Goal: Task Accomplishment & Management: Use online tool/utility

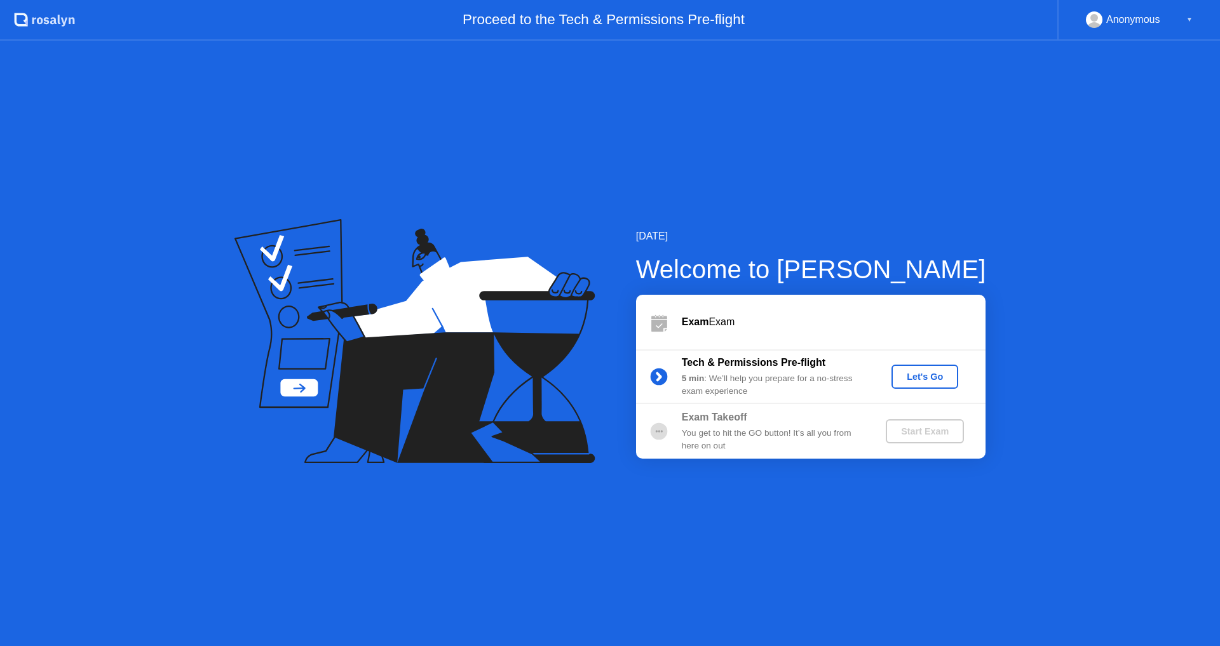
click at [938, 374] on div "Let's Go" at bounding box center [925, 377] width 57 height 10
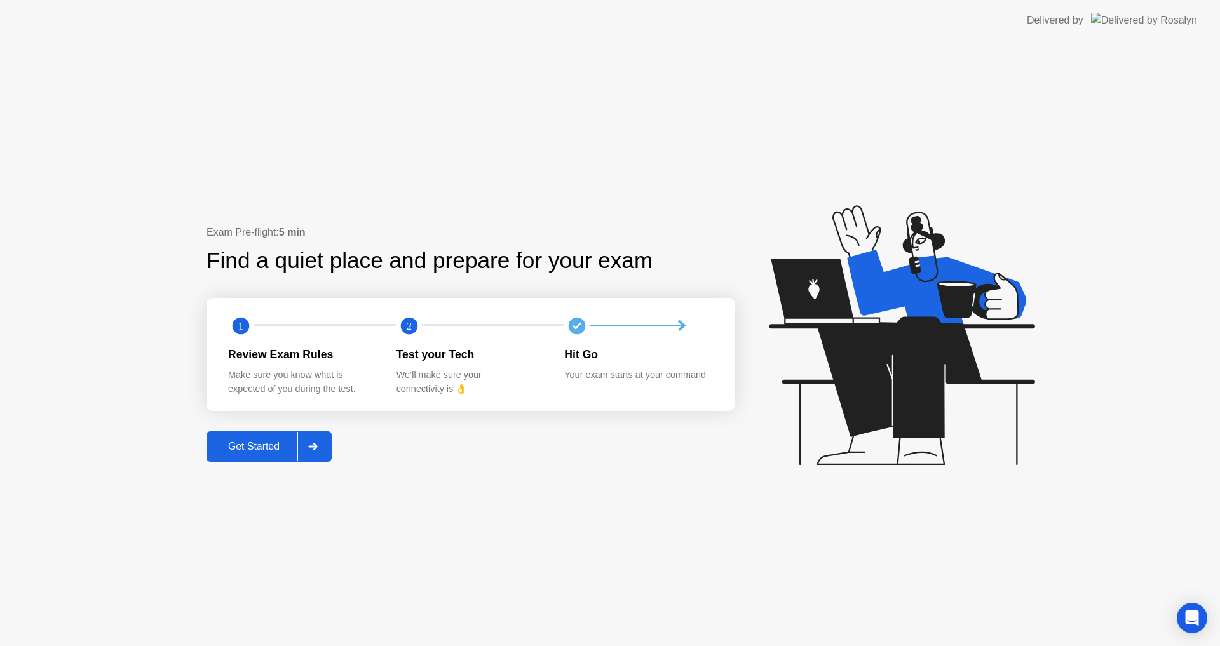
click at [280, 447] on div "Get Started" at bounding box center [253, 446] width 87 height 11
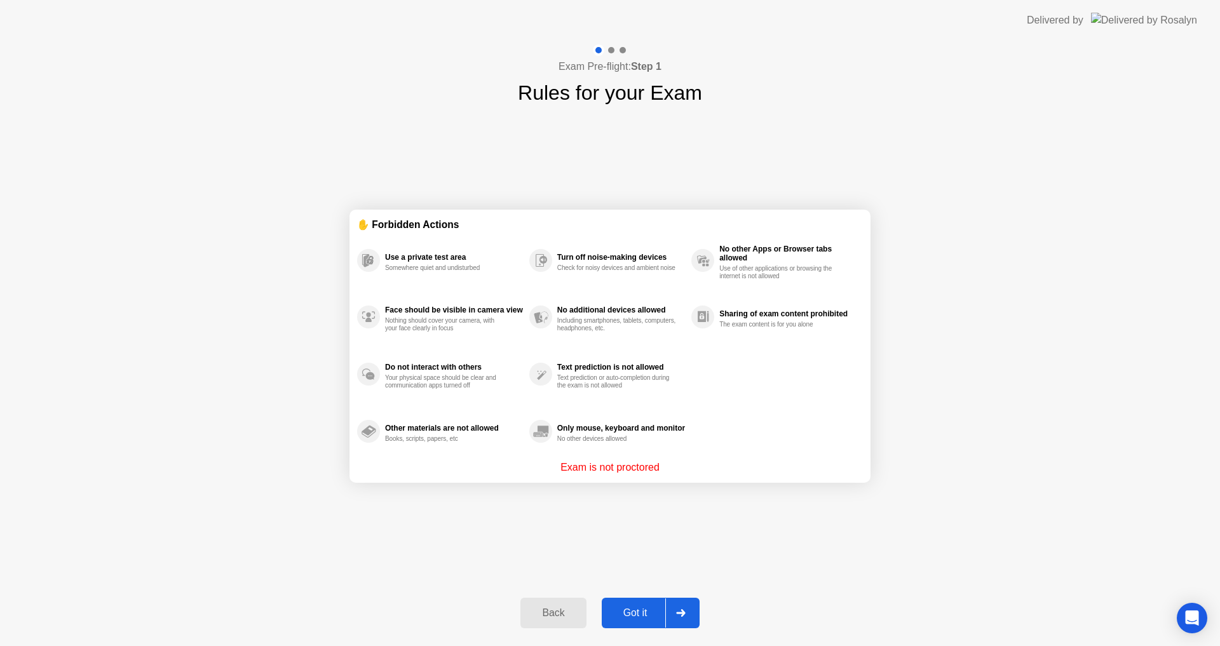
click at [632, 619] on div "Got it" at bounding box center [636, 613] width 60 height 11
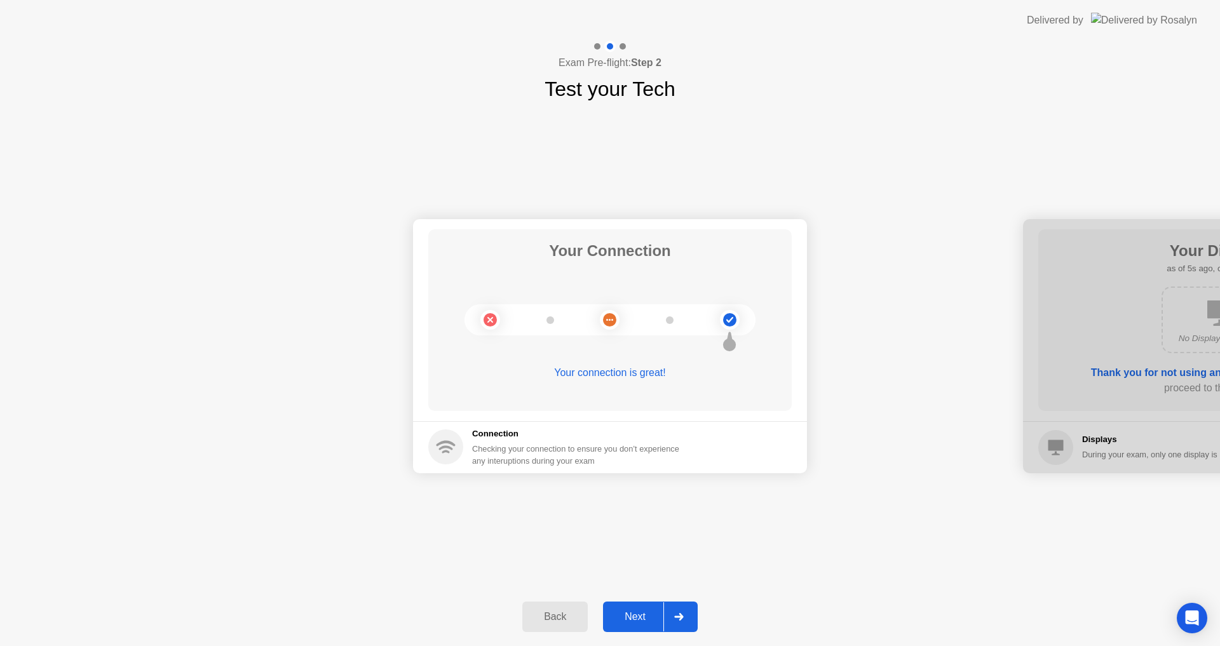
click at [692, 614] on div at bounding box center [679, 617] width 31 height 29
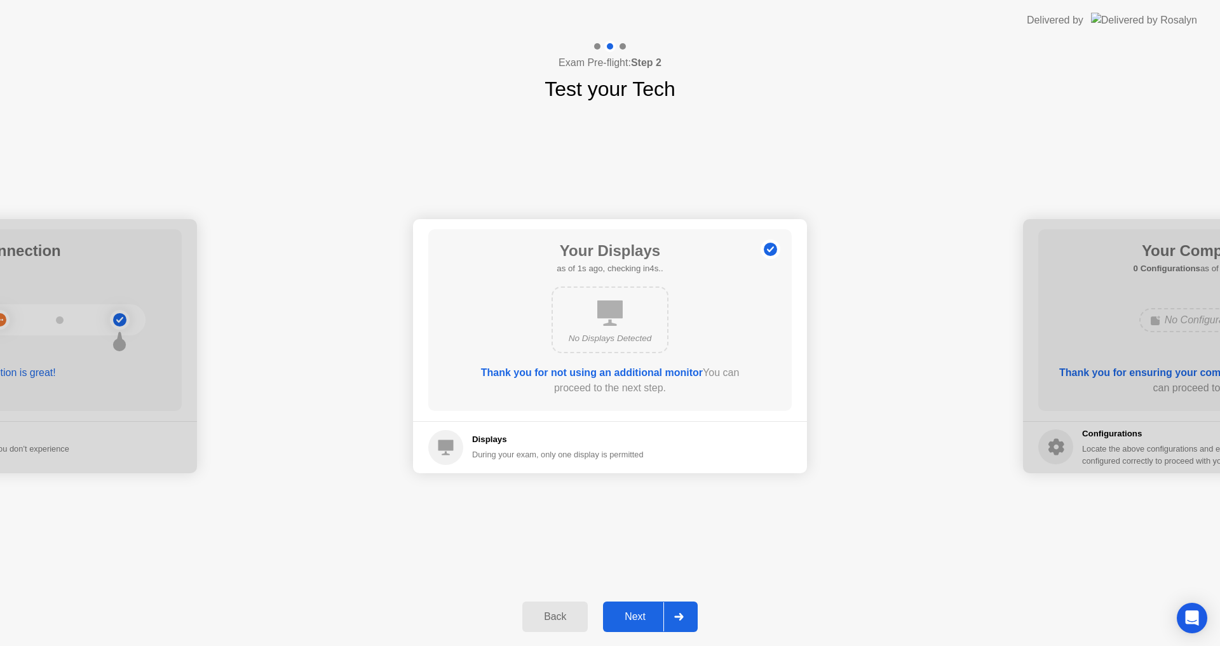
click at [666, 617] on div at bounding box center [679, 617] width 31 height 29
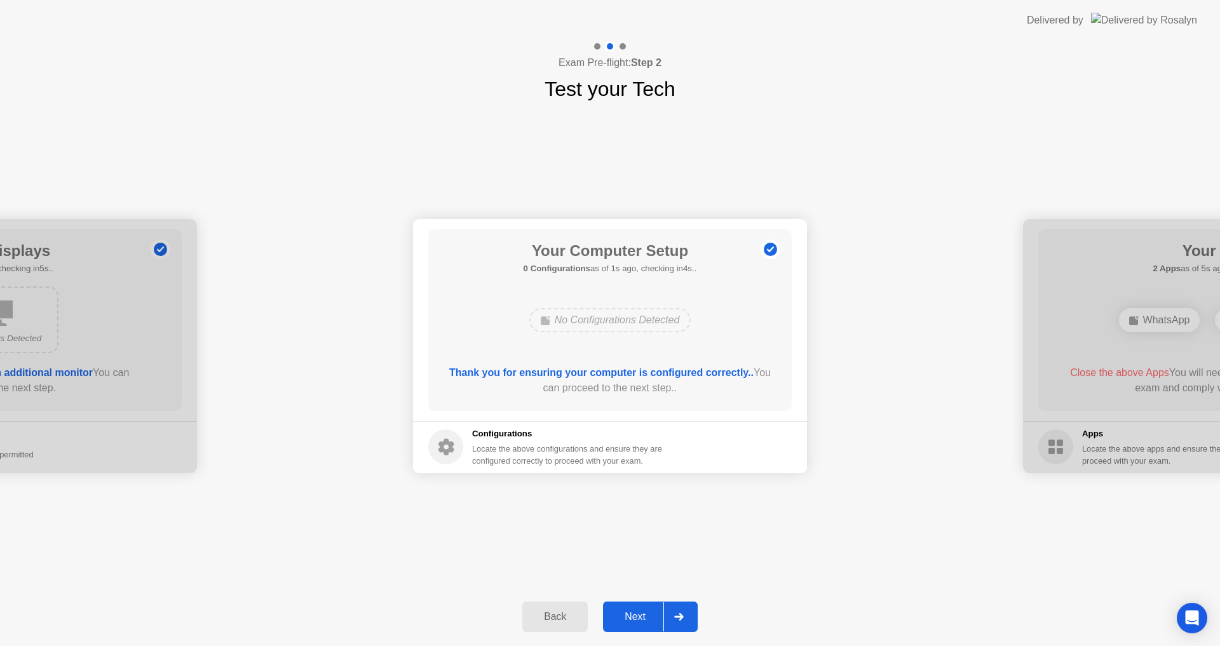
click at [666, 617] on div at bounding box center [679, 617] width 31 height 29
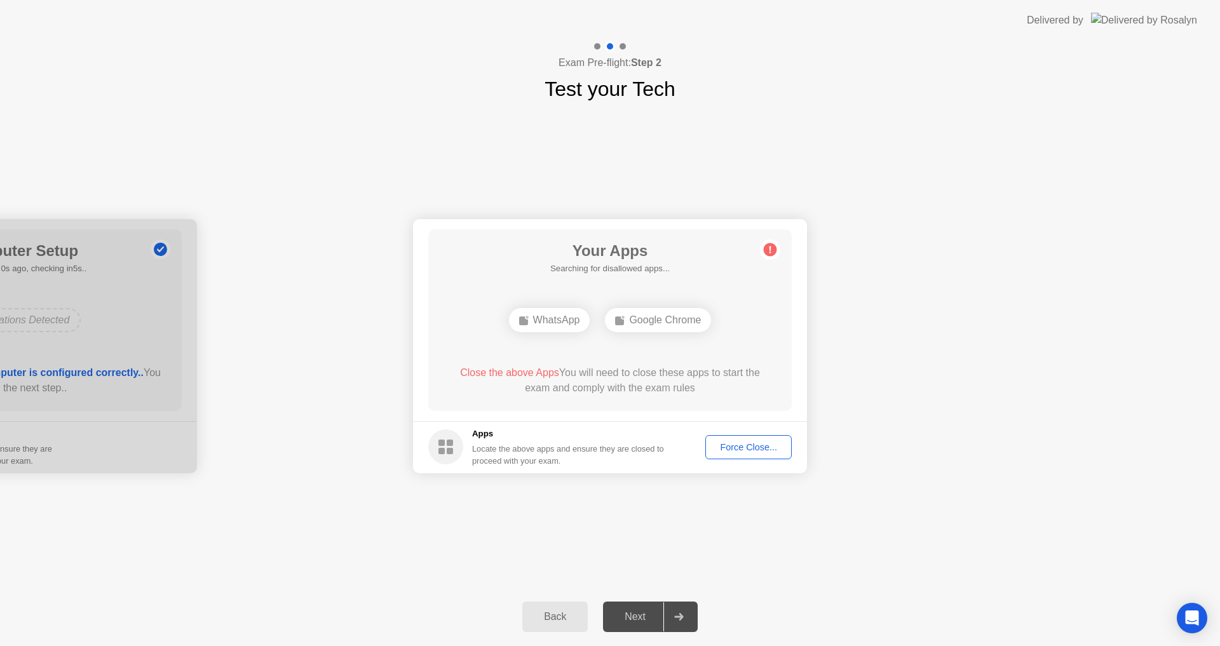
click at [739, 442] on div "Force Close..." at bounding box center [749, 447] width 78 height 10
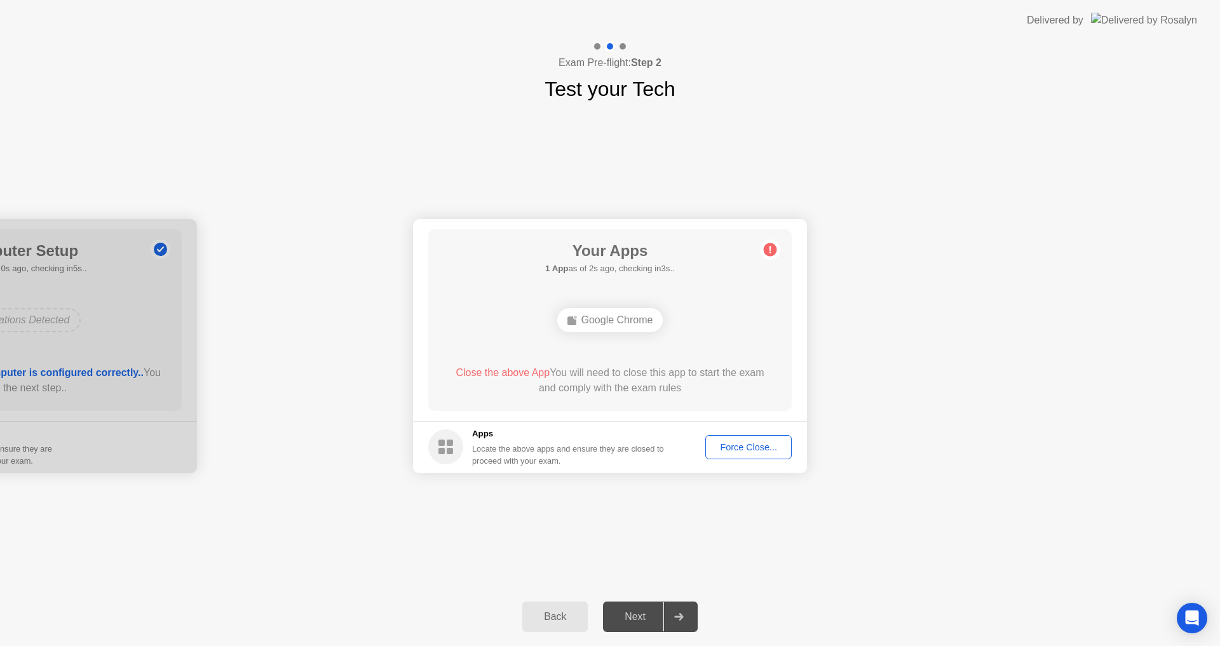
drag, startPoint x: 739, startPoint y: 433, endPoint x: 749, endPoint y: 450, distance: 19.7
click at [739, 433] on footer "Apps Locate the above apps and ensure they are closed to proceed with your exam…" at bounding box center [610, 447] width 394 height 52
click at [753, 459] on button "Force Close..." at bounding box center [749, 447] width 86 height 24
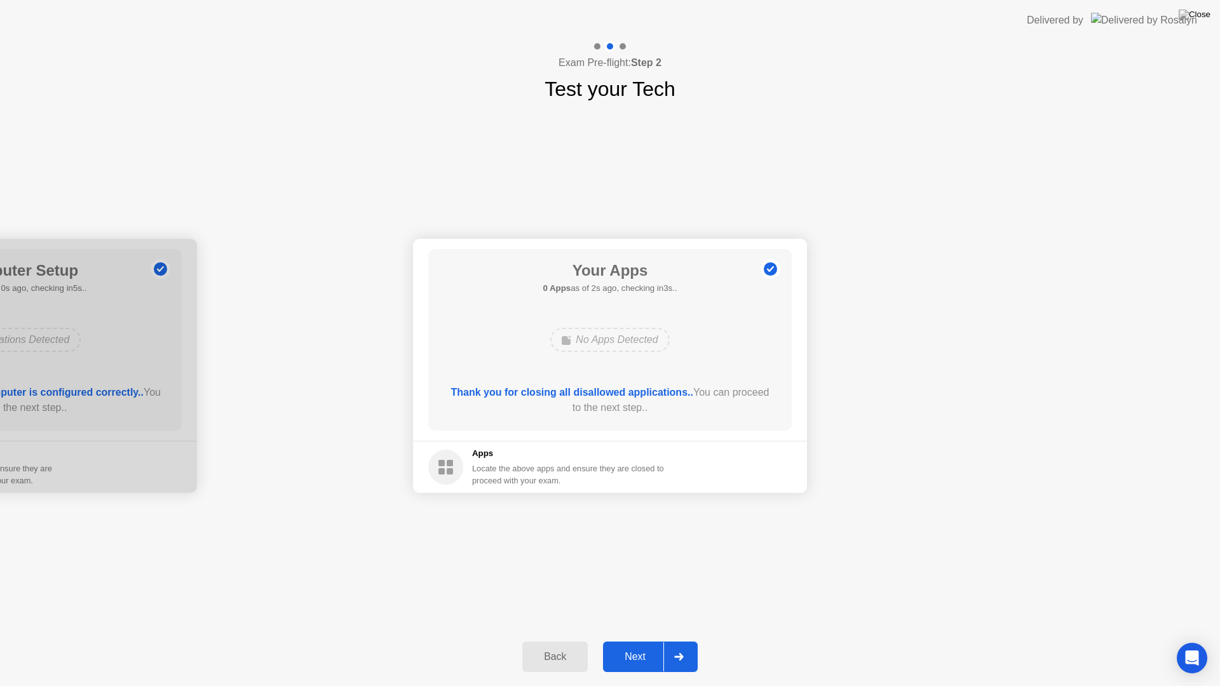
click at [644, 646] on div "Next" at bounding box center [635, 656] width 57 height 11
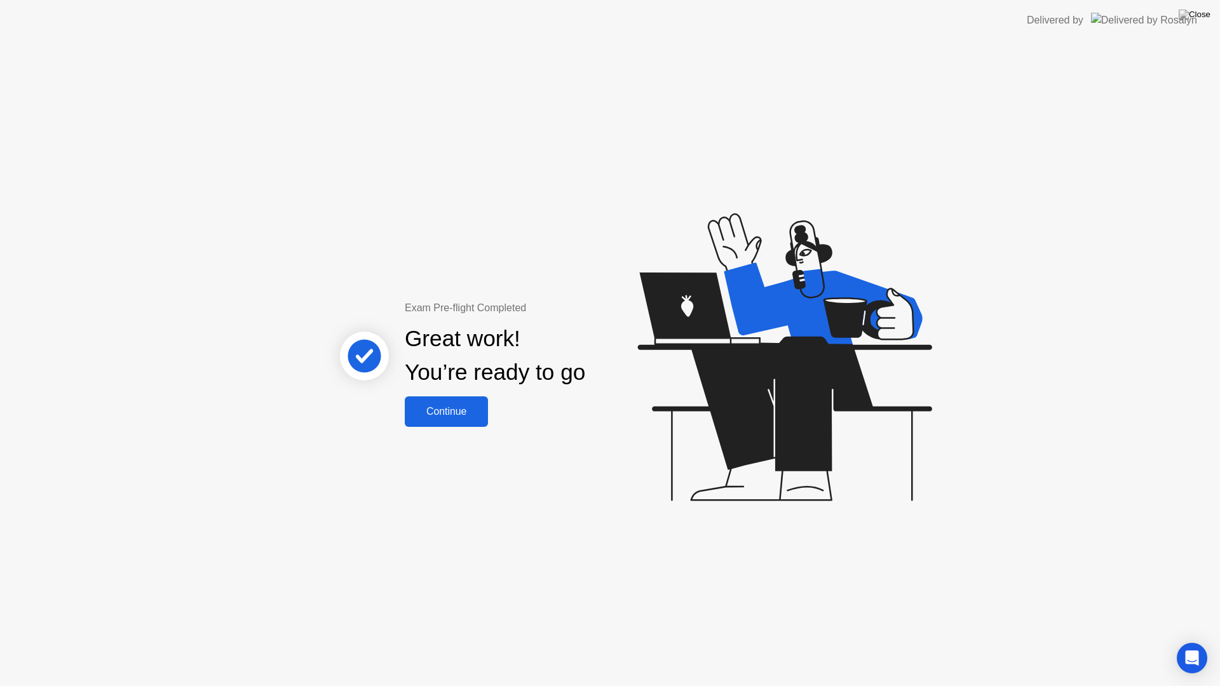
click at [449, 425] on button "Continue" at bounding box center [446, 412] width 83 height 31
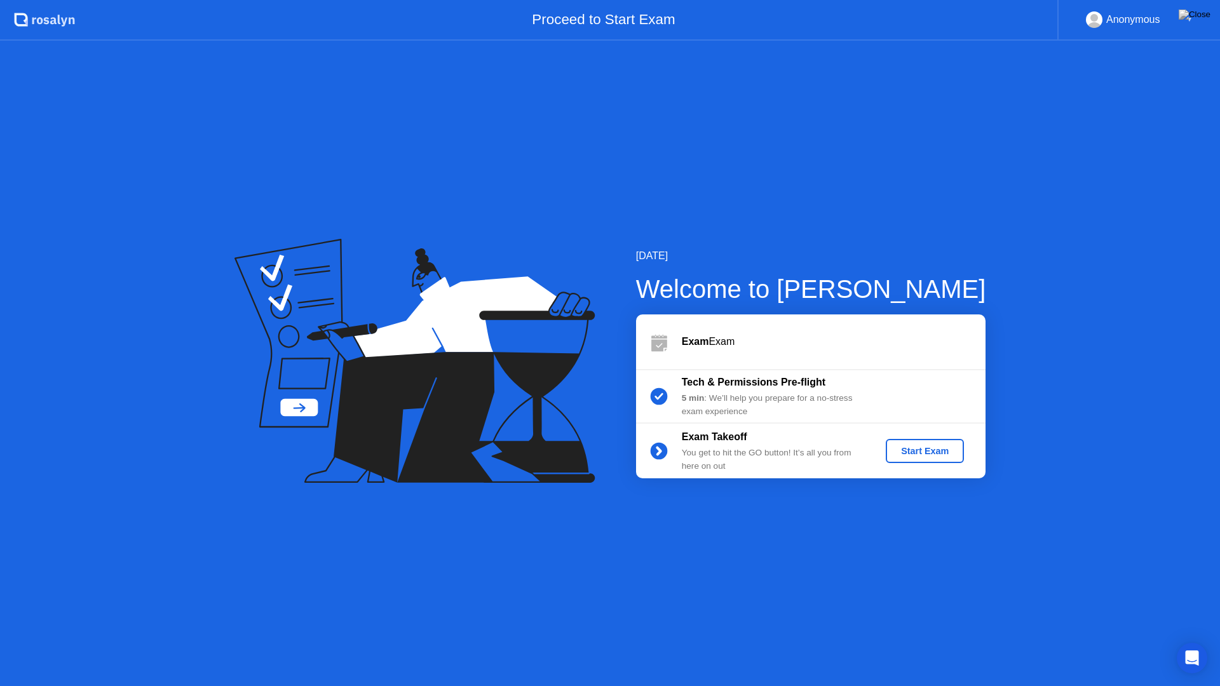
click at [909, 456] on div "Start Exam" at bounding box center [925, 451] width 68 height 10
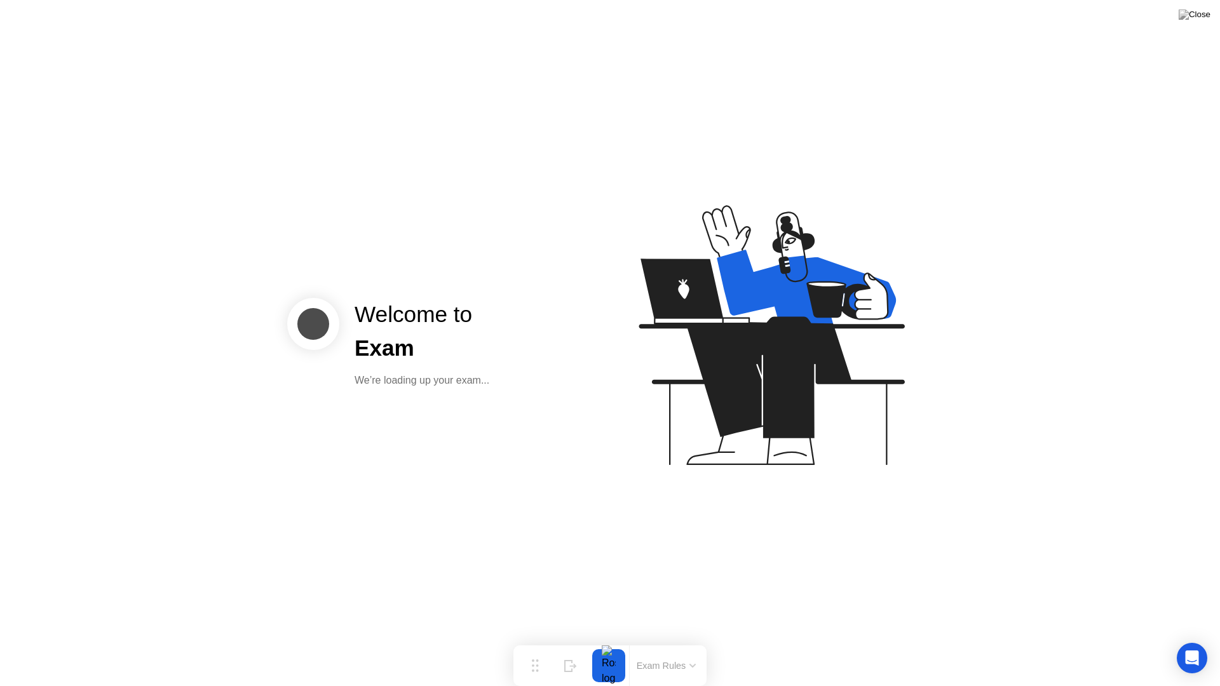
click at [414, 368] on div "Welcome to Exam We’re loading up your exam..." at bounding box center [421, 343] width 165 height 90
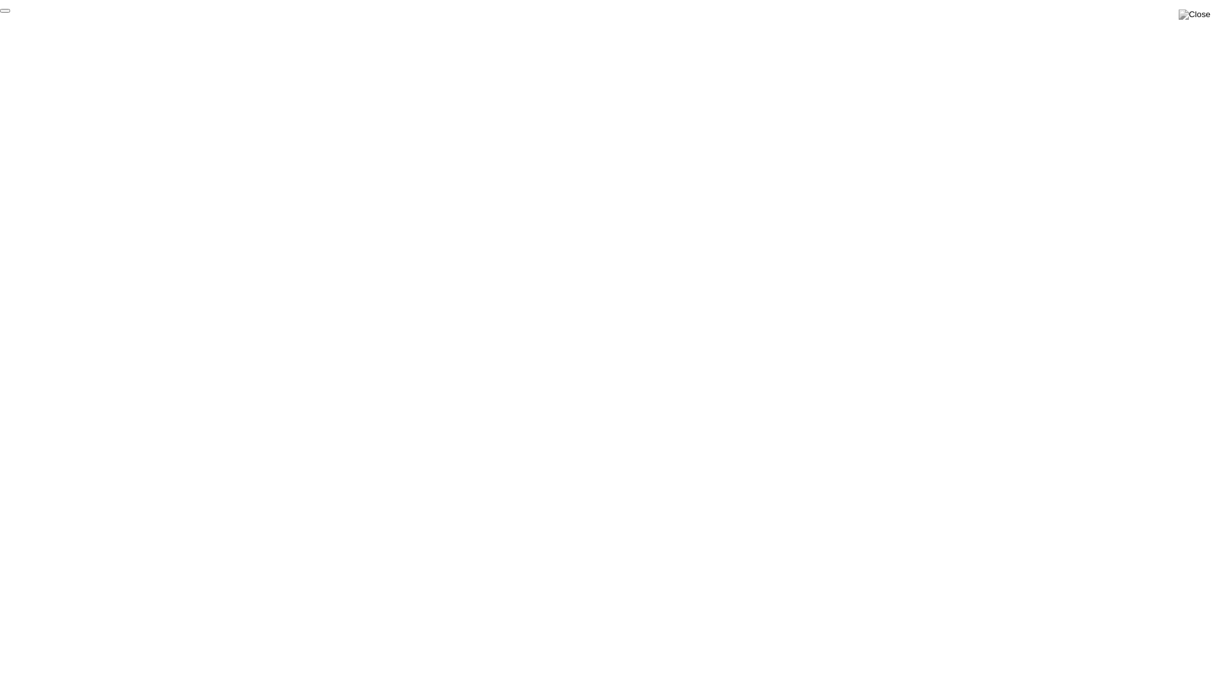
click div "End Proctoring Session"
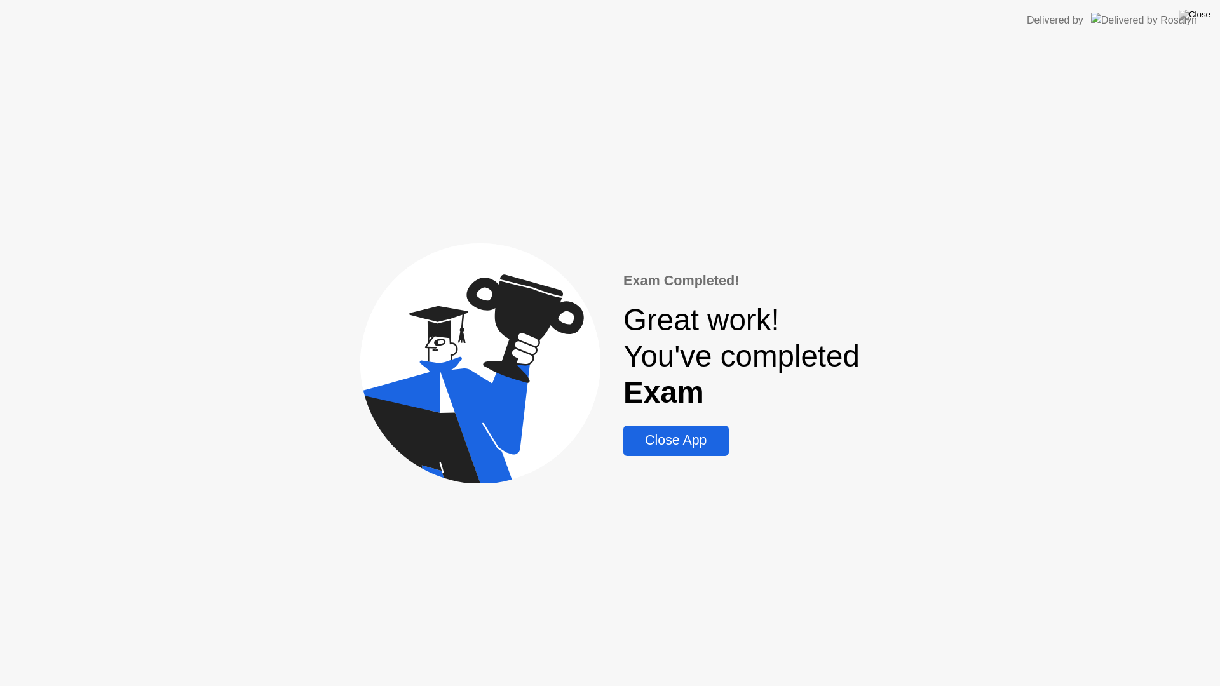
click at [692, 447] on div "Close App" at bounding box center [675, 441] width 97 height 16
